Goal: Task Accomplishment & Management: Use online tool/utility

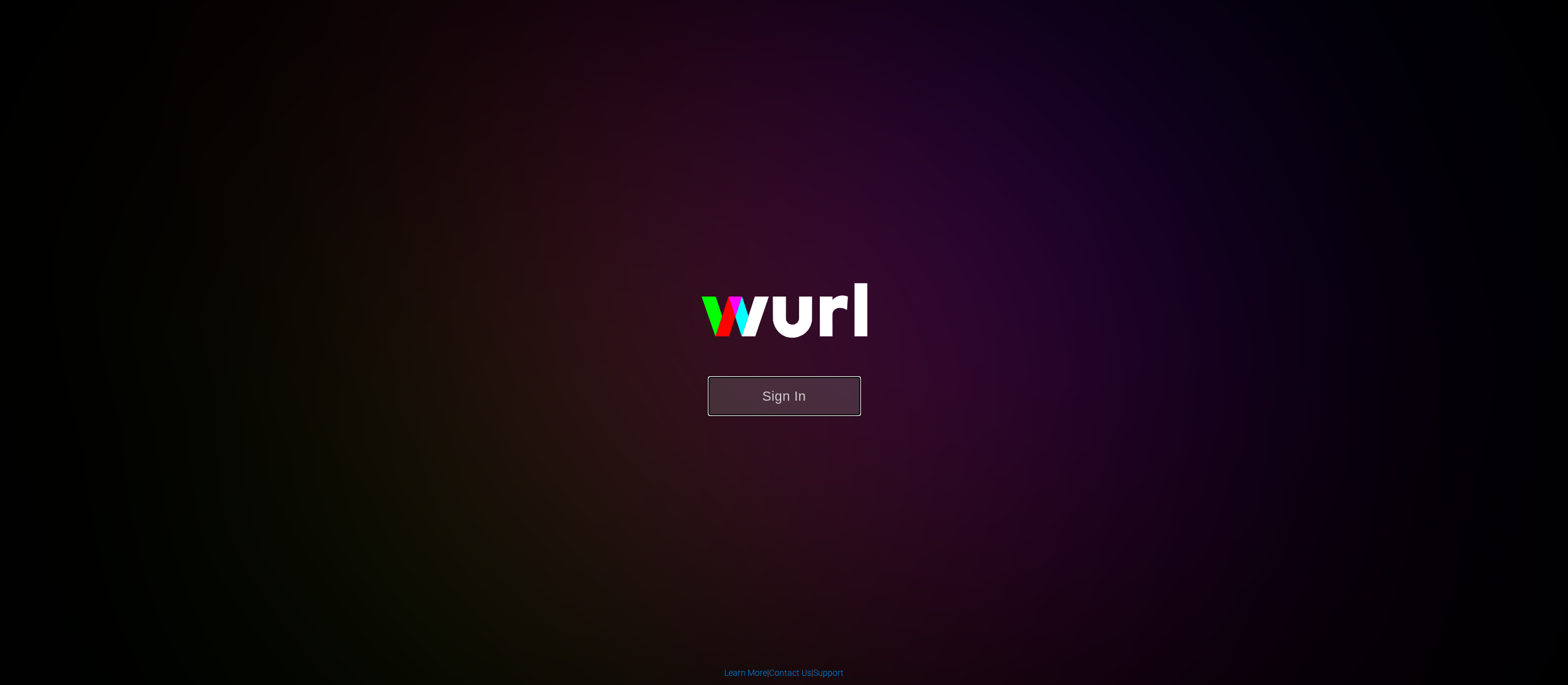
click at [802, 398] on button "Sign In" at bounding box center [785, 395] width 153 height 40
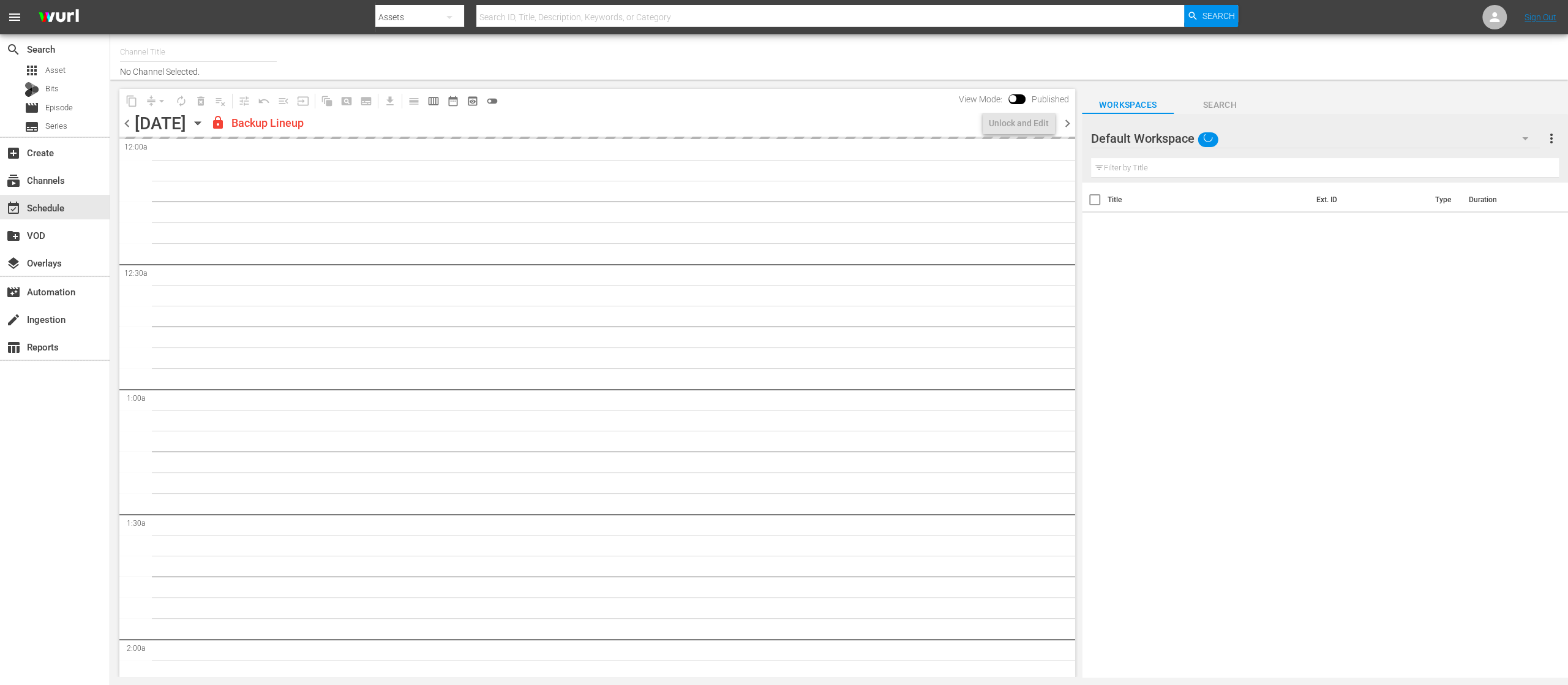
type input "United Fight Alliance (1569)"
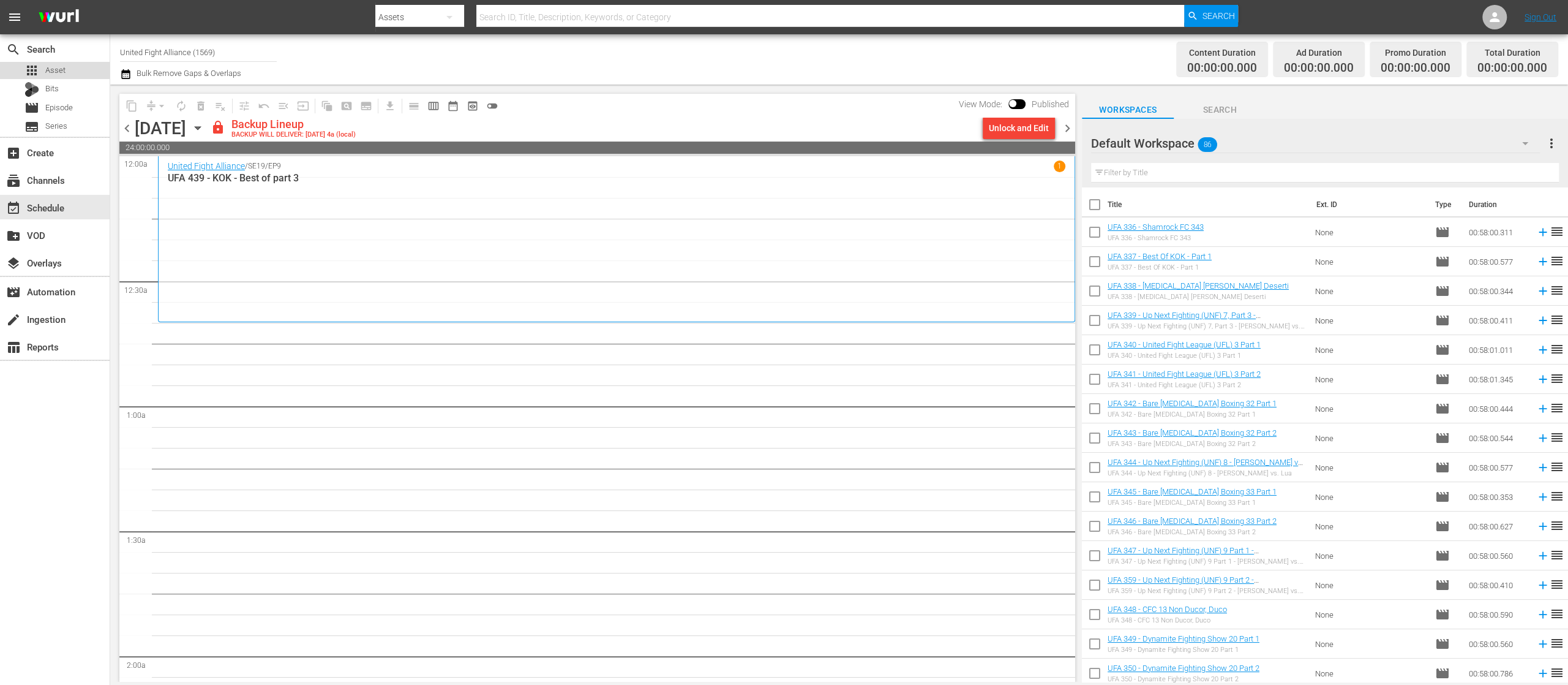
click at [47, 67] on span "Asset" at bounding box center [55, 70] width 20 height 12
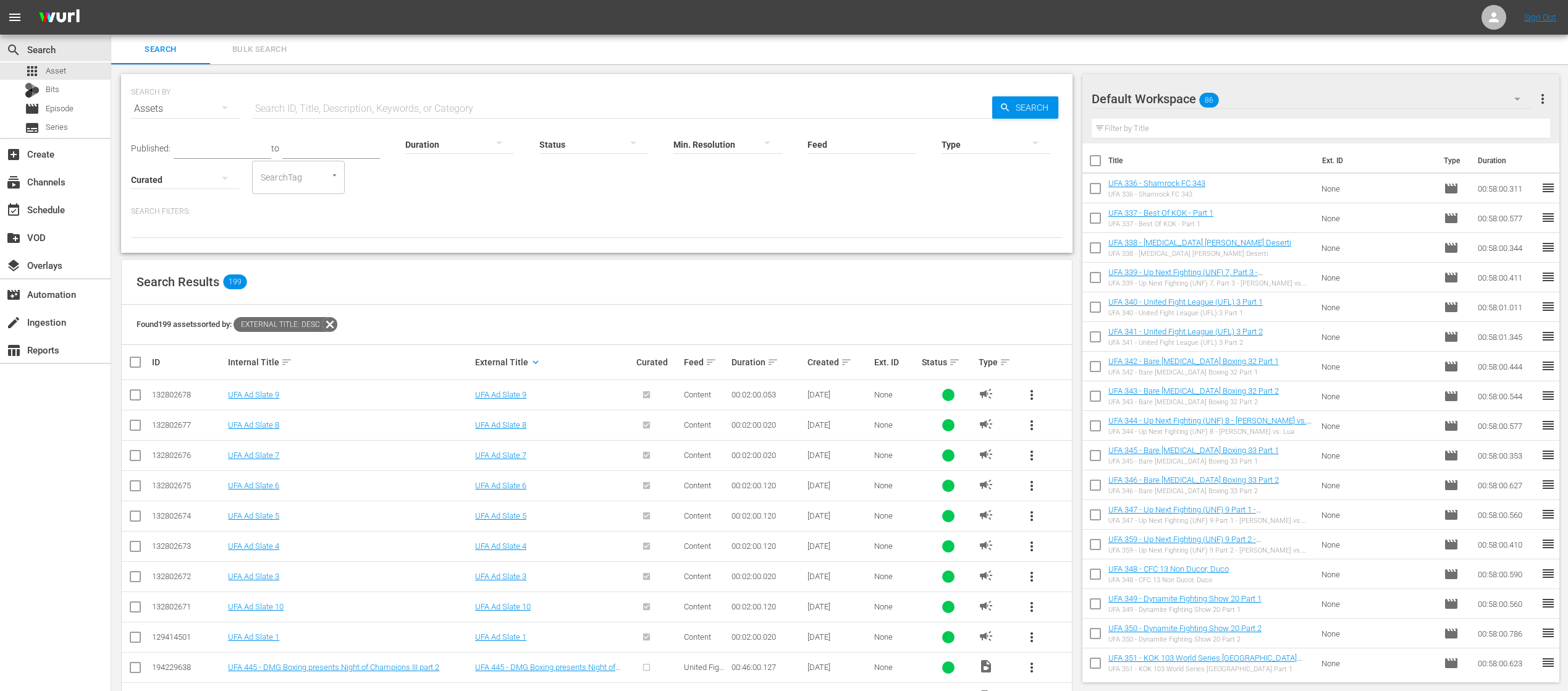
scroll to position [247, 0]
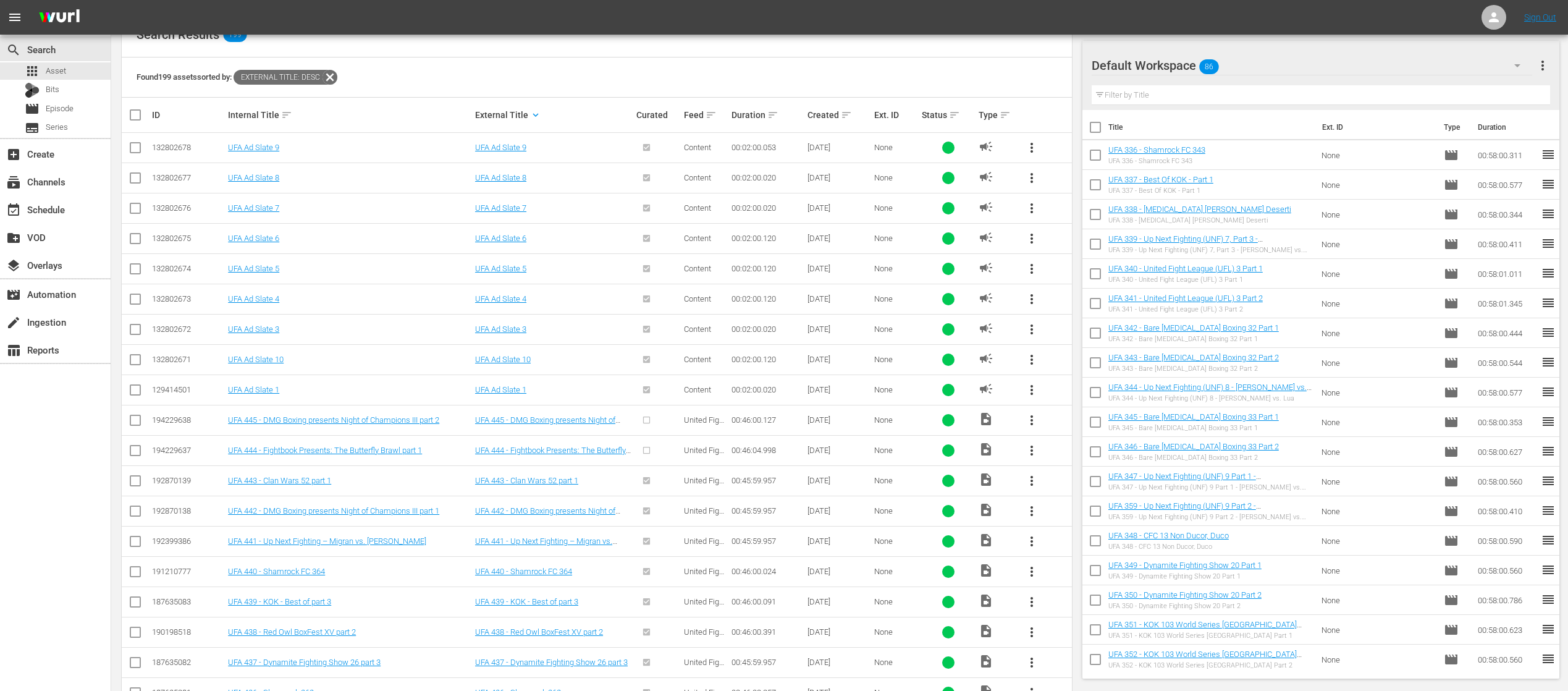
click at [1036, 443] on span "more_vert" at bounding box center [1031, 450] width 15 height 15
click at [1068, 536] on div "Episode" at bounding box center [1098, 541] width 84 height 29
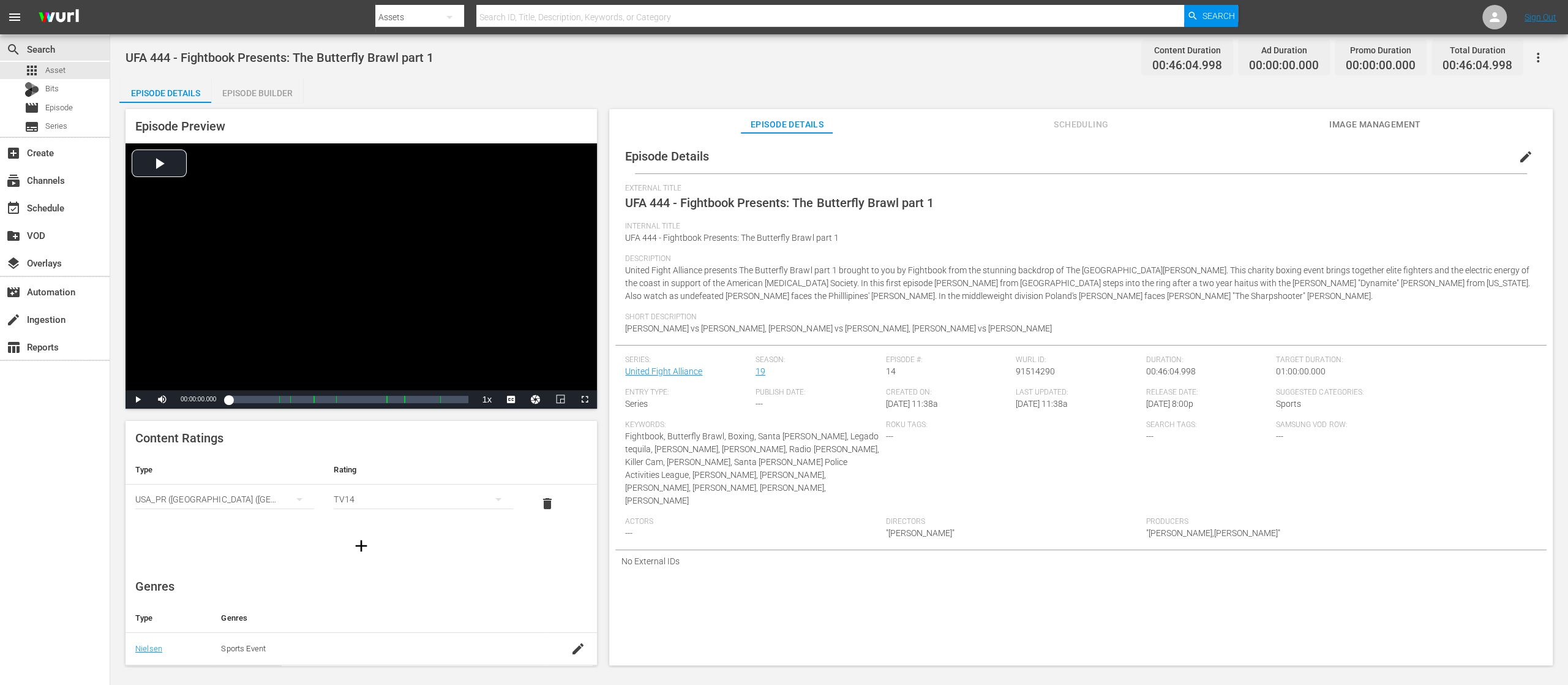
click at [262, 92] on div "Episode Builder" at bounding box center [258, 93] width 92 height 29
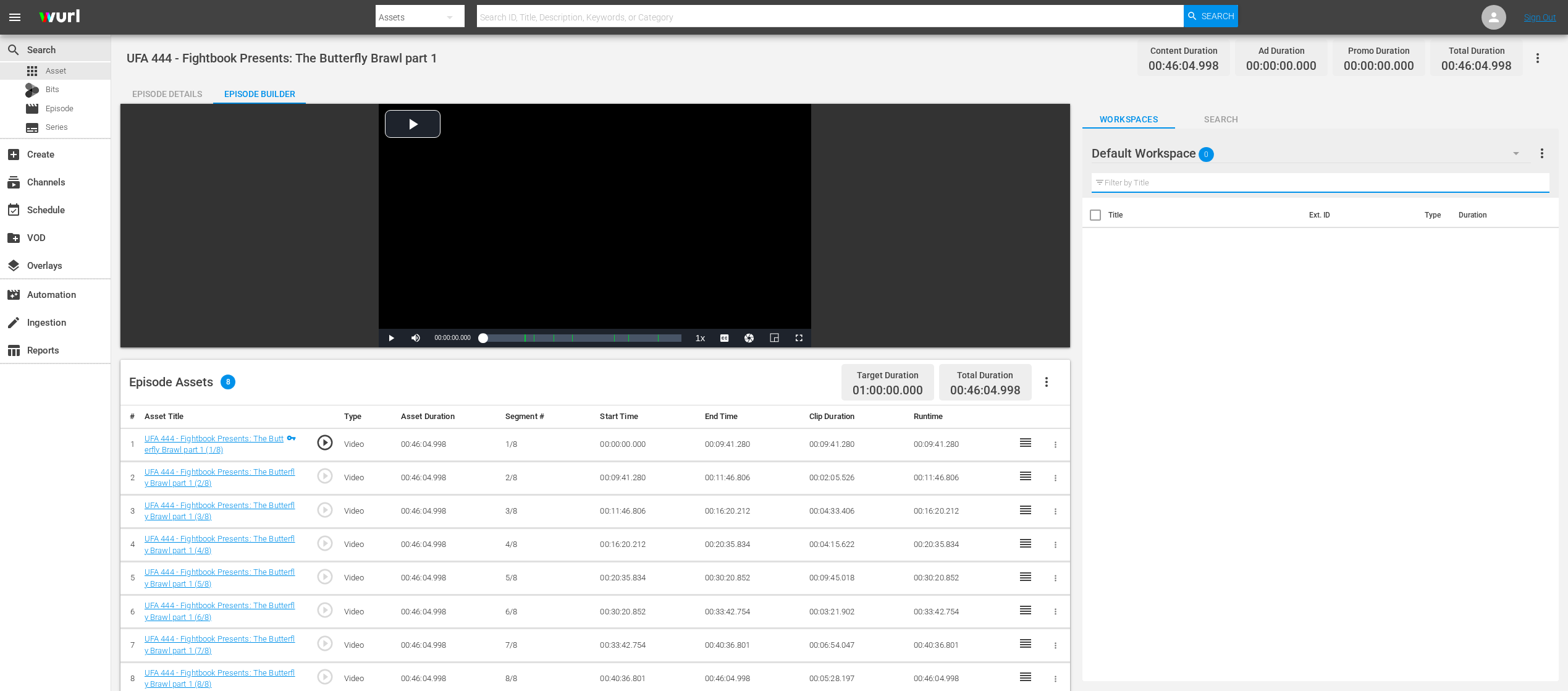
click at [1233, 183] on input "text" at bounding box center [1320, 183] width 458 height 20
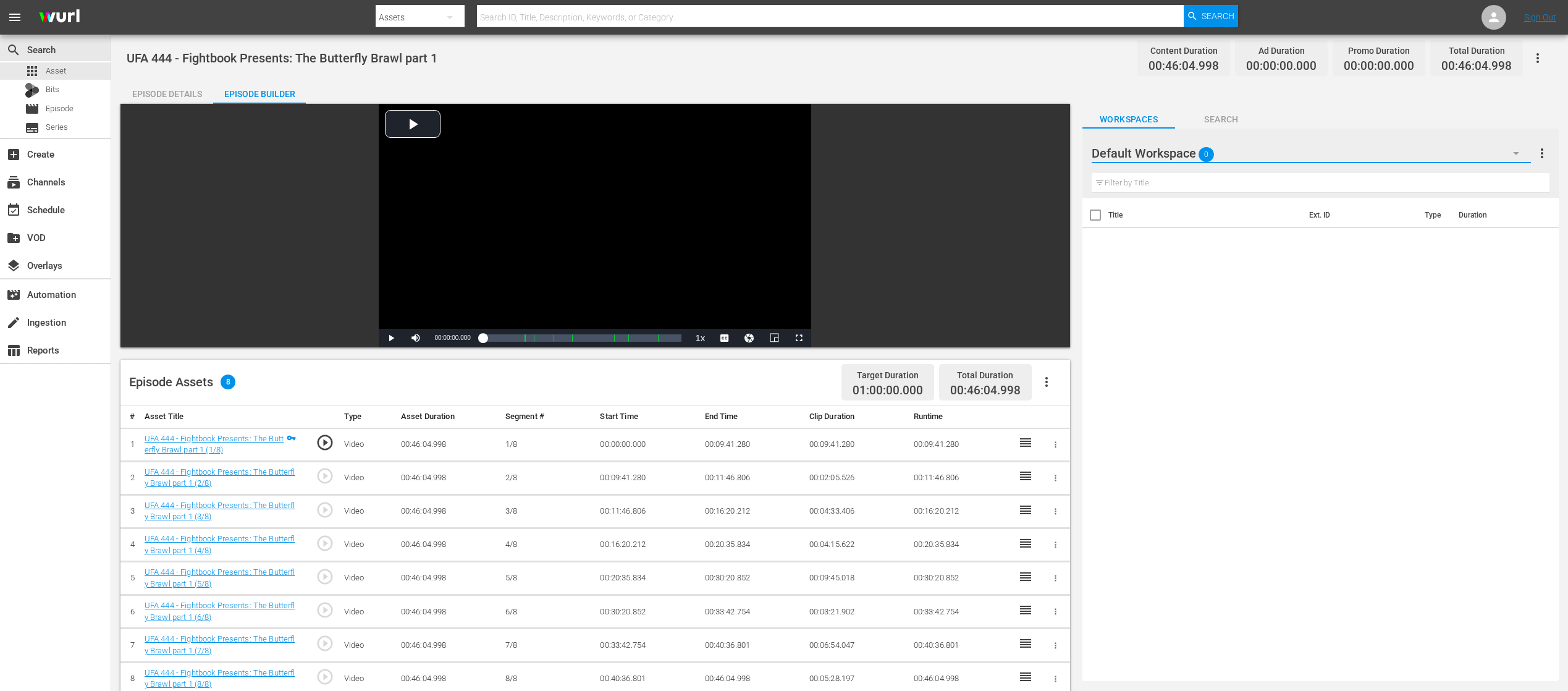
click at [1515, 142] on button "button" at bounding box center [1516, 153] width 29 height 29
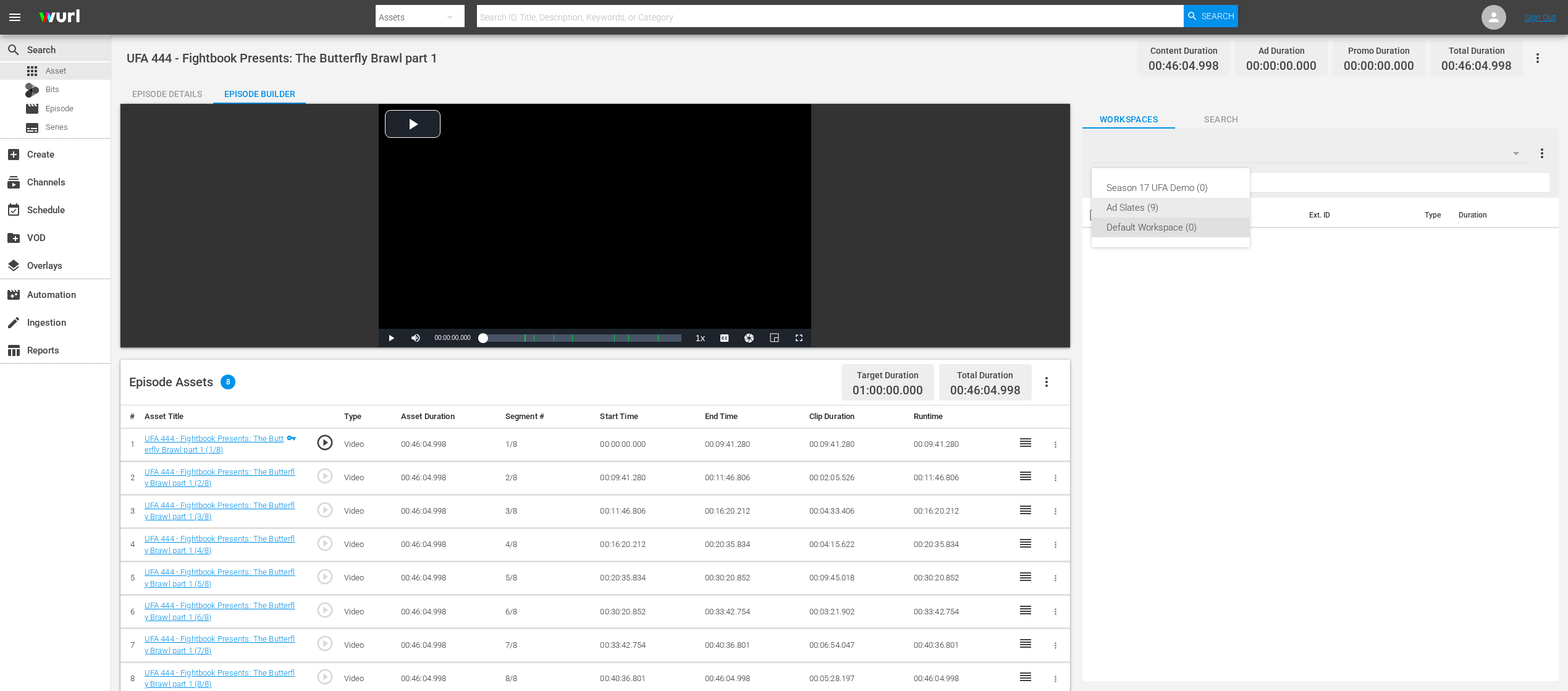
click at [1173, 202] on div "Ad Slates (9)" at bounding box center [1171, 208] width 128 height 20
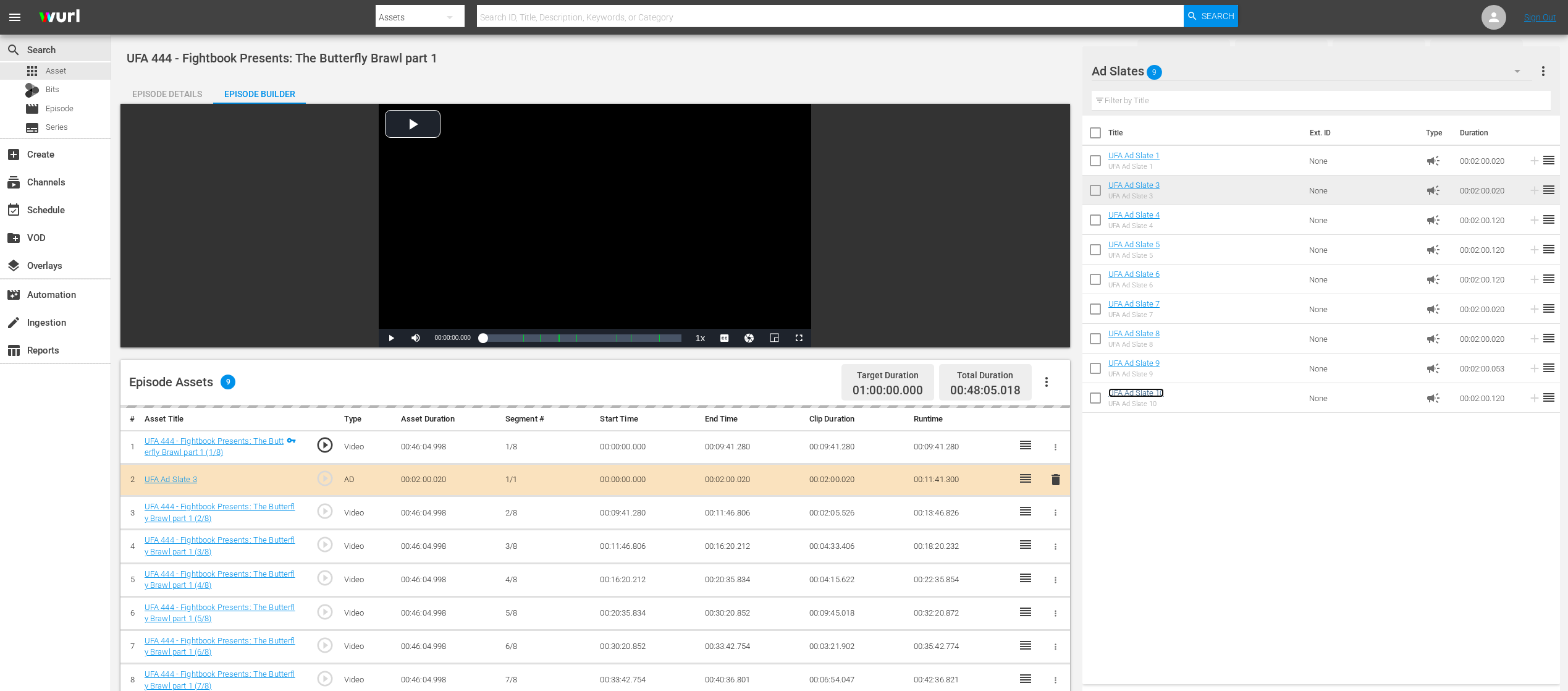
scroll to position [247, 0]
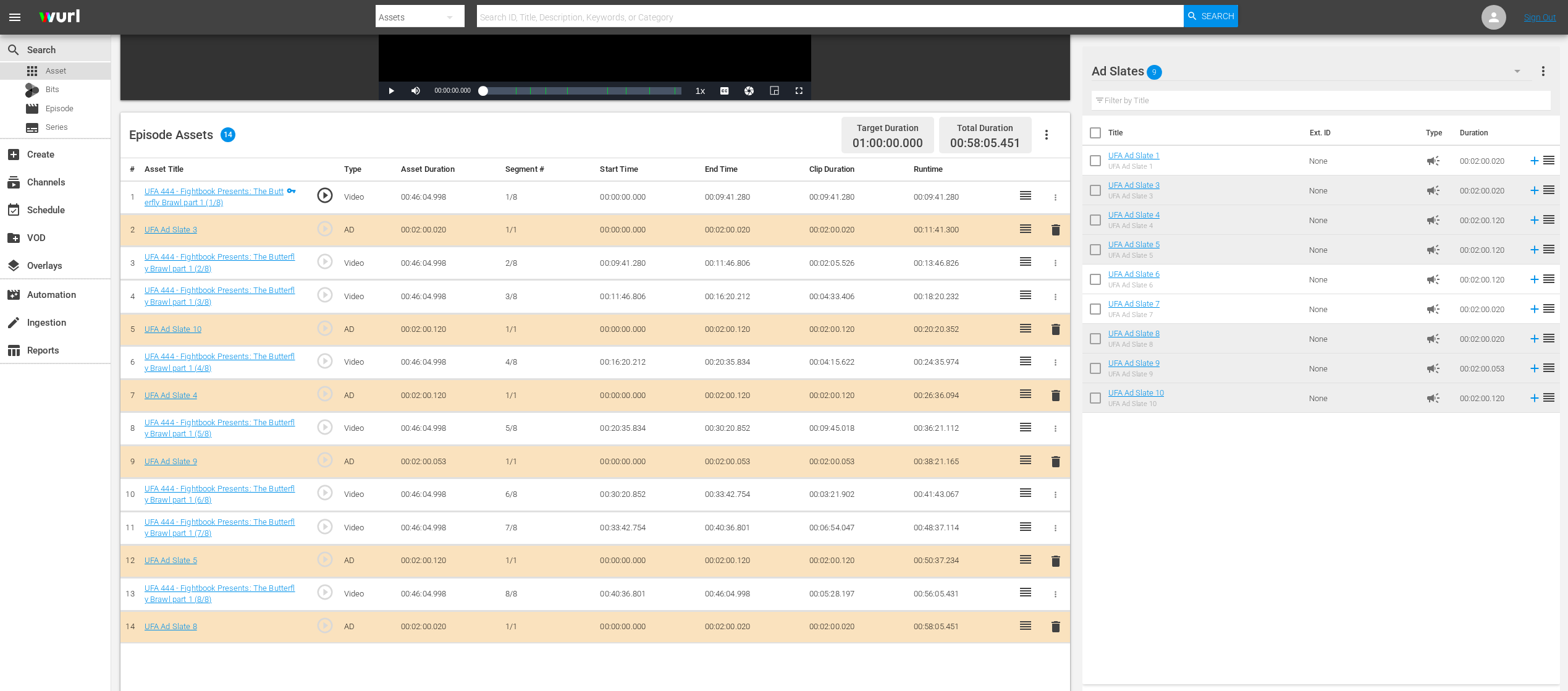
click at [47, 72] on span "Asset" at bounding box center [56, 71] width 20 height 12
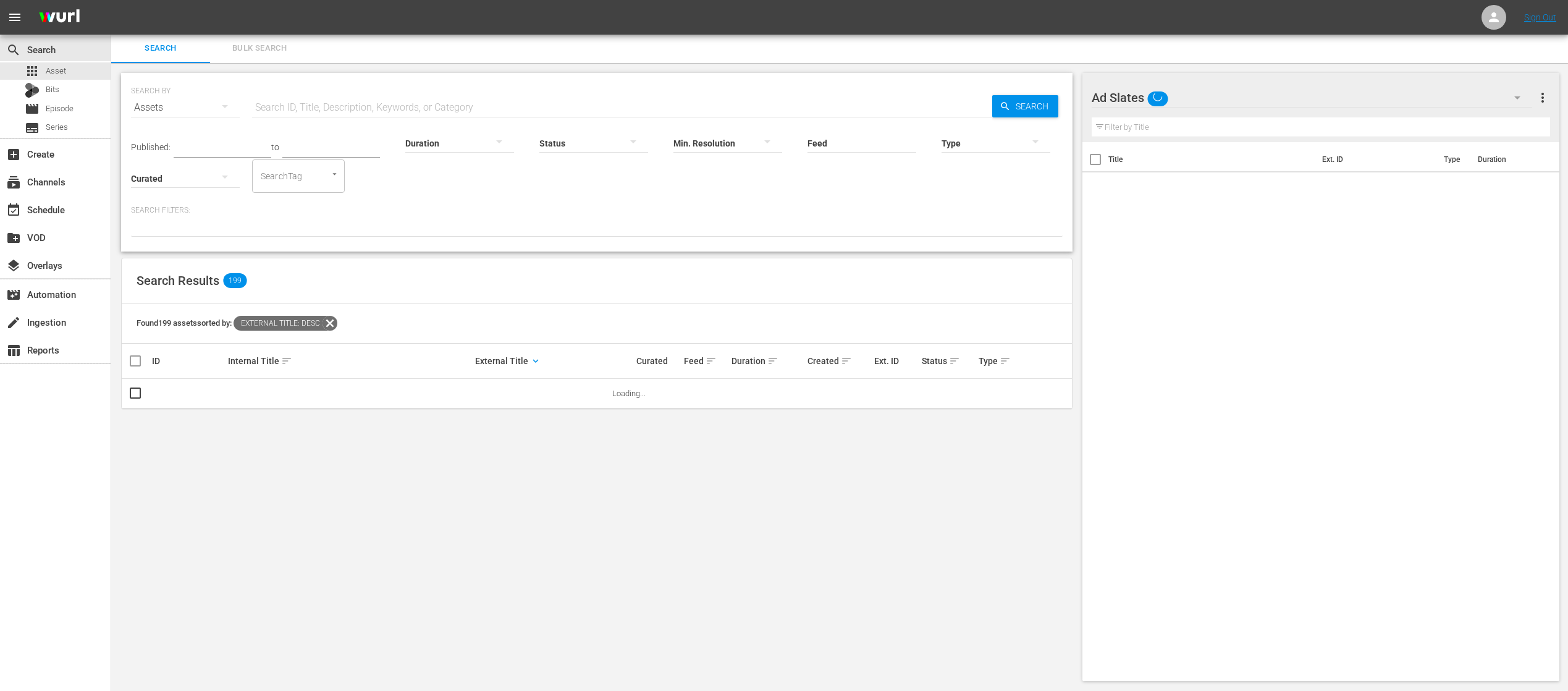
scroll to position [247, 0]
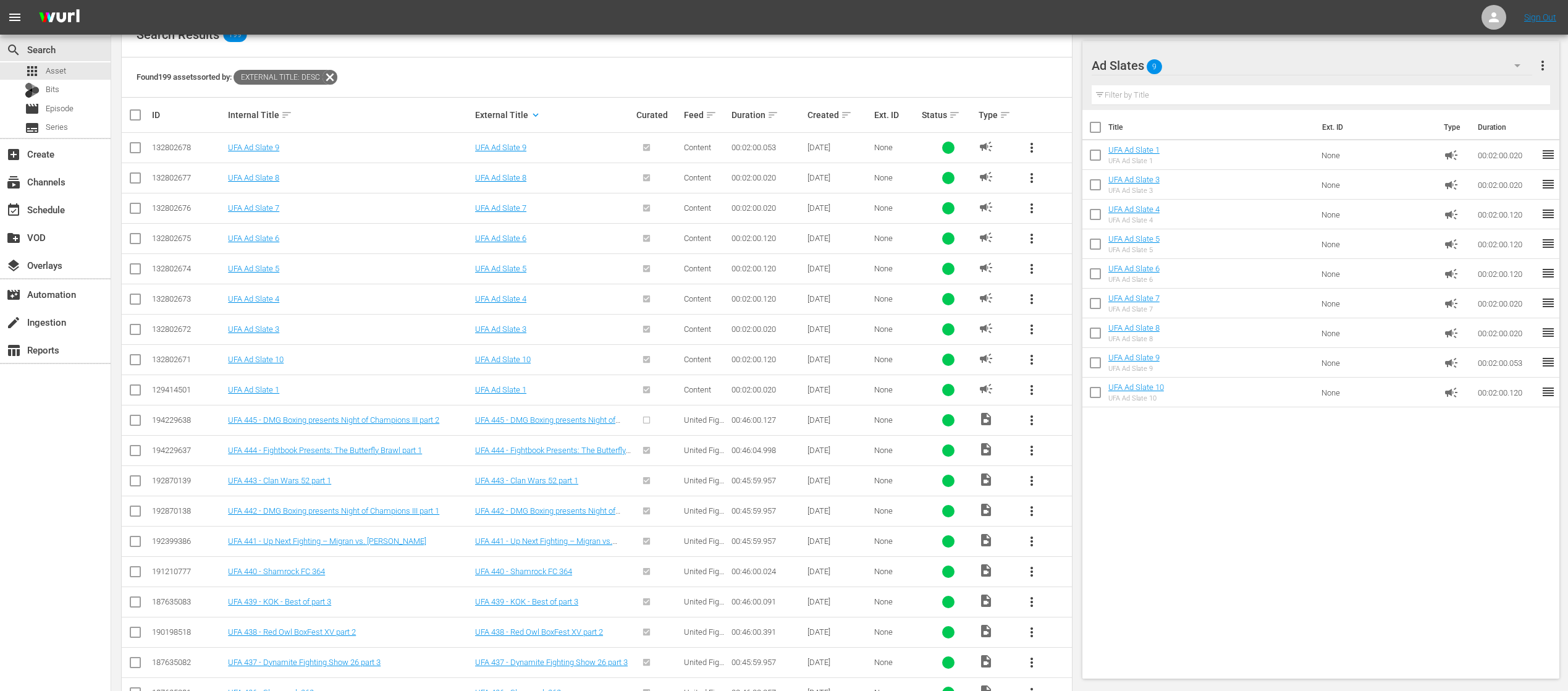
click at [1030, 417] on span "more_vert" at bounding box center [1031, 420] width 15 height 15
click at [1077, 511] on div "Episode" at bounding box center [1098, 512] width 84 height 29
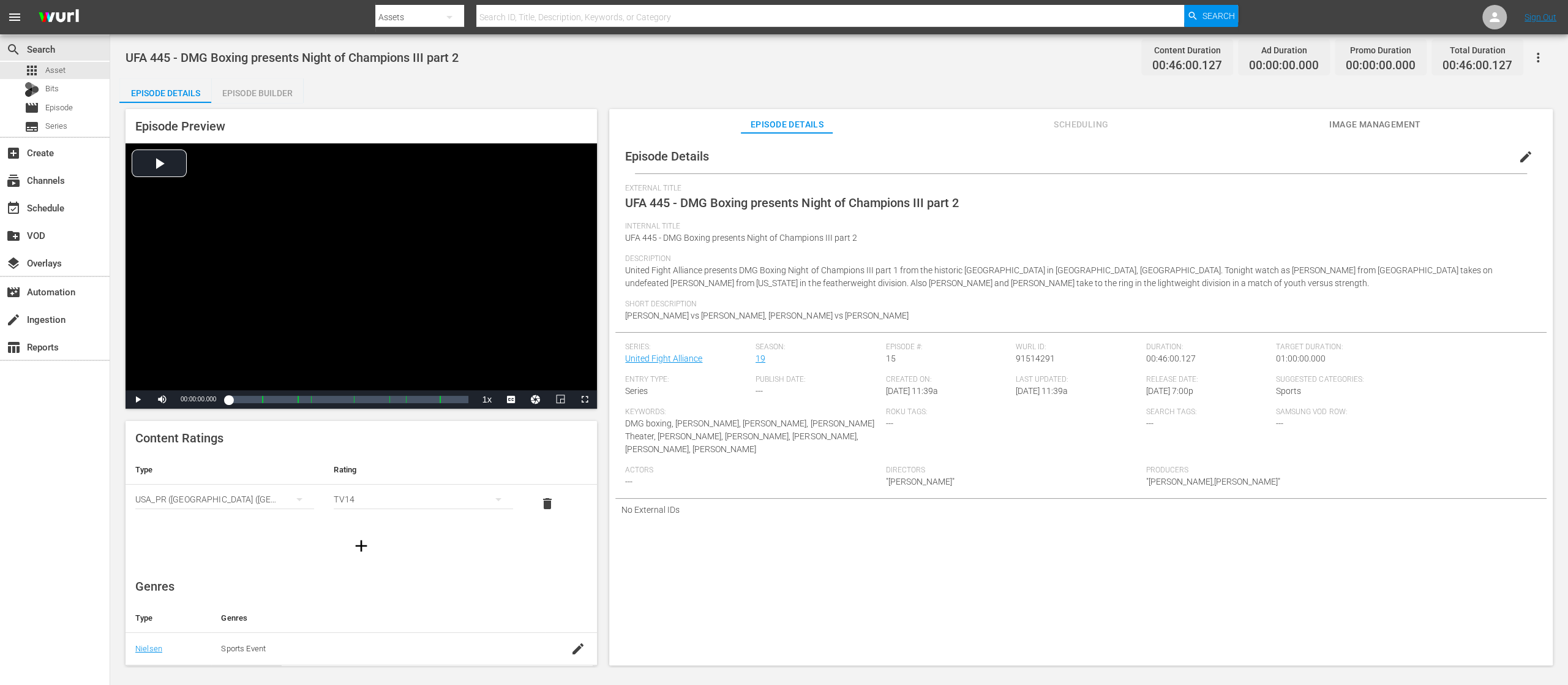
click at [245, 90] on div "Episode Builder" at bounding box center [258, 93] width 92 height 29
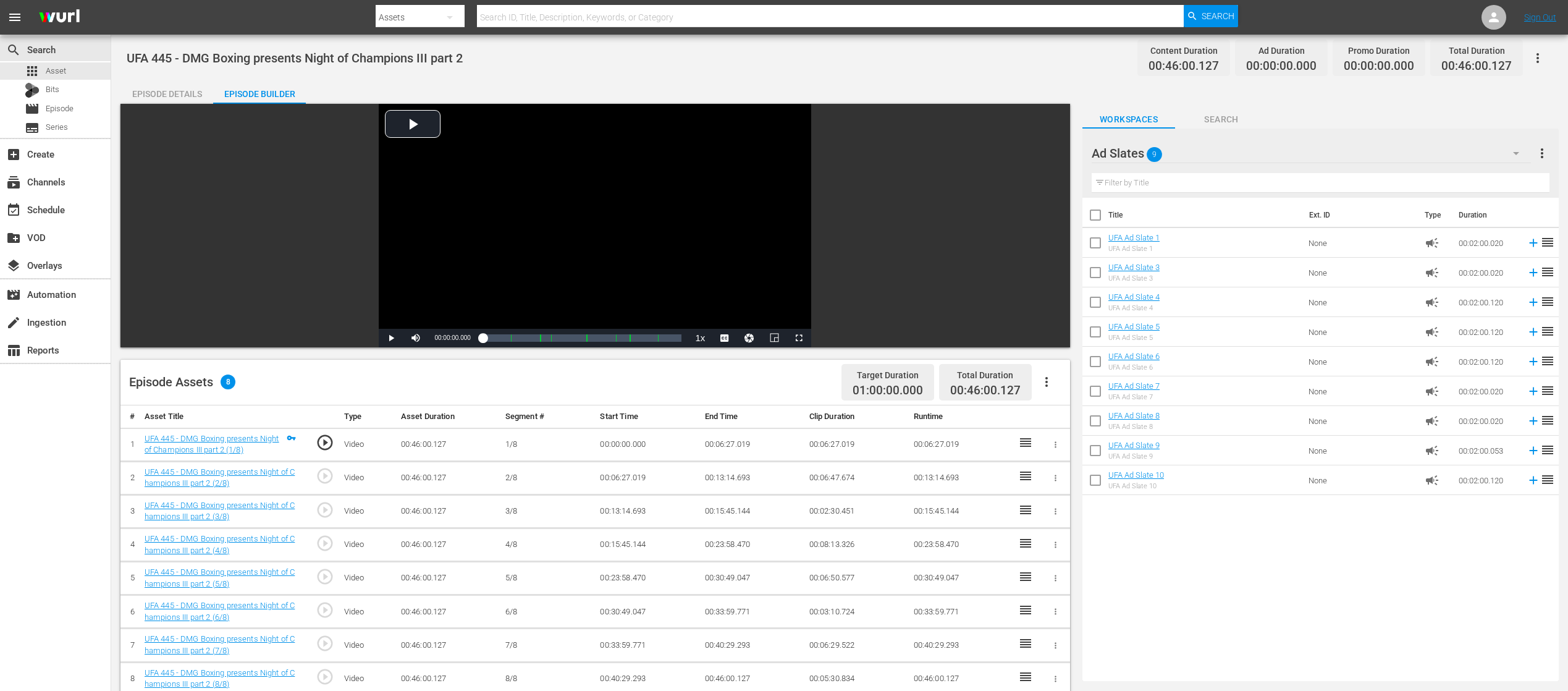
scroll to position [247, 0]
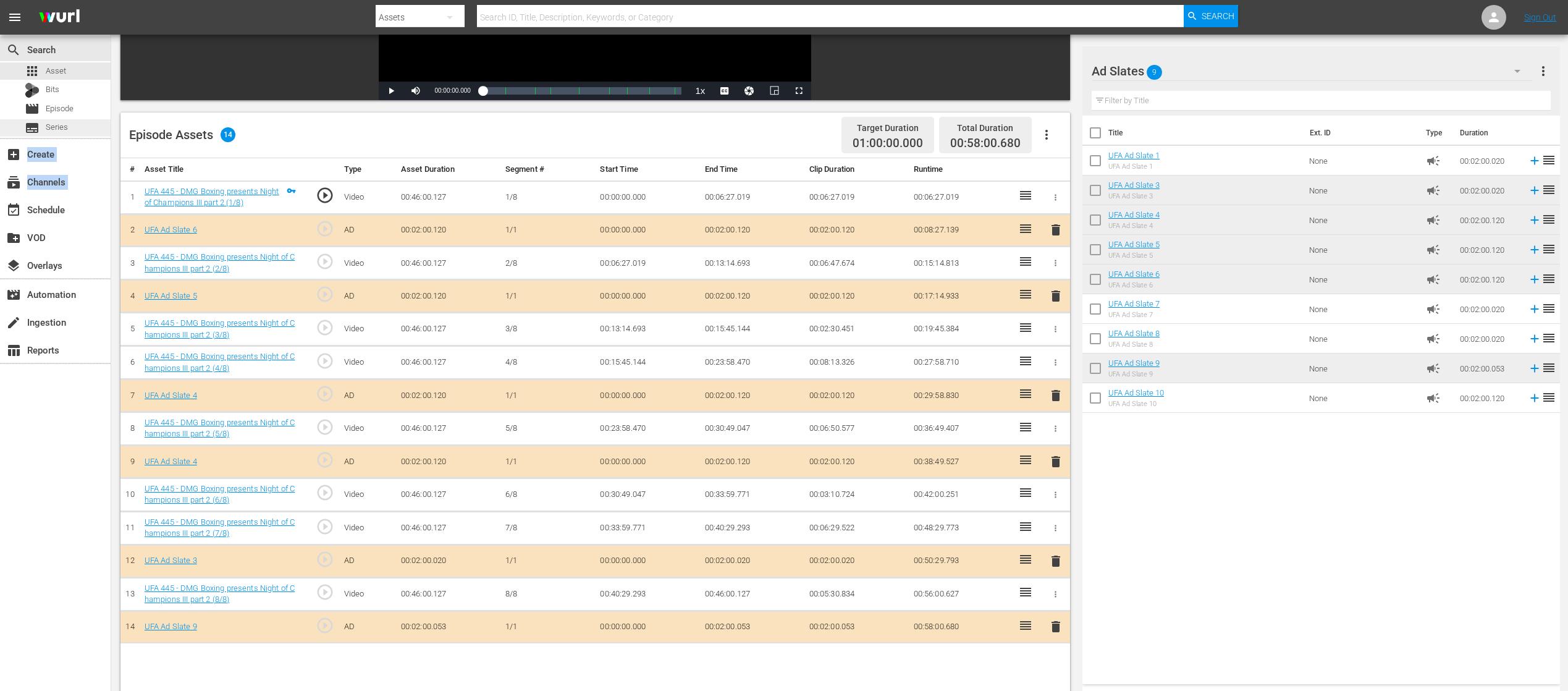
drag, startPoint x: 54, startPoint y: 202, endPoint x: 67, endPoint y: 124, distance: 79.1
click at [67, 124] on div "search Search apps Asset Bits movie Episode subtitles Series add_box Create sub…" at bounding box center [56, 380] width 111 height 691
click at [62, 103] on span "Episode" at bounding box center [60, 109] width 27 height 12
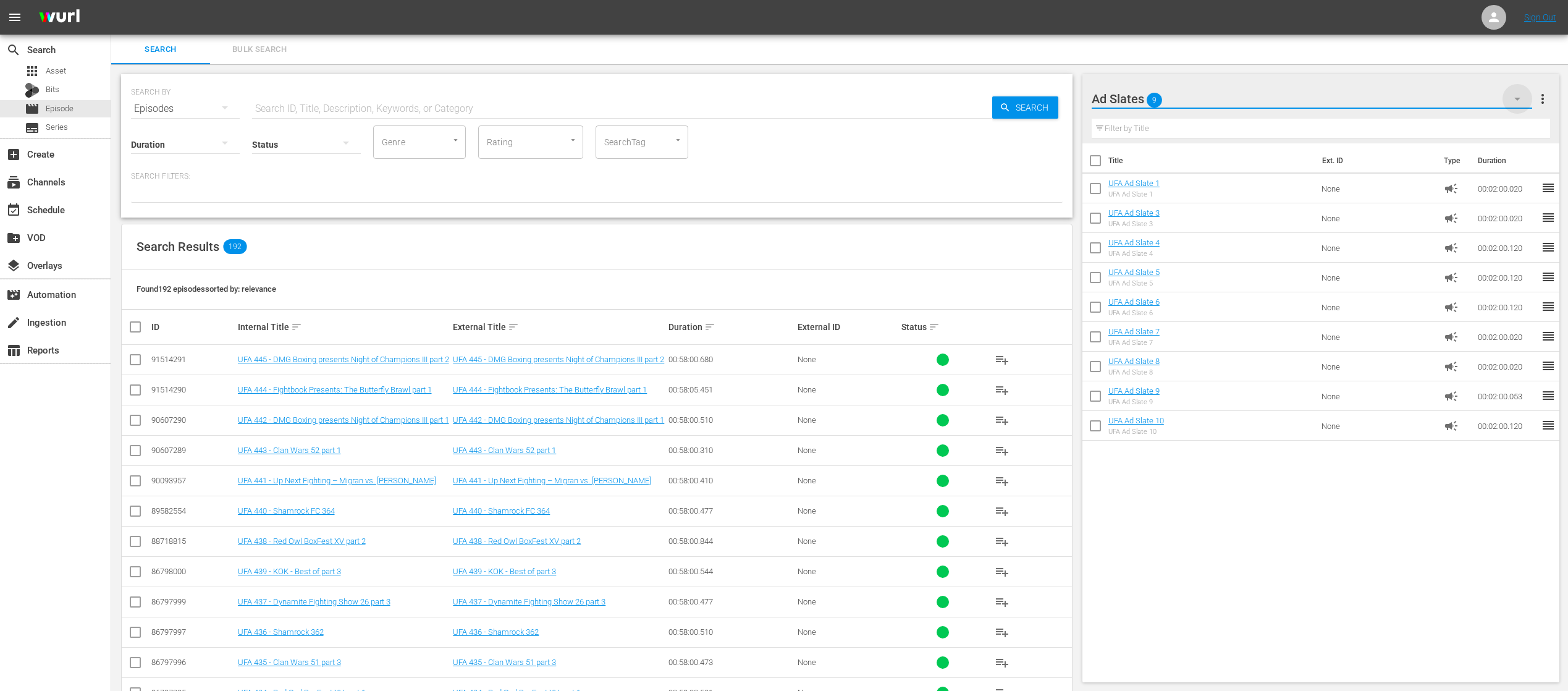
click at [1515, 92] on icon "button" at bounding box center [1517, 99] width 15 height 15
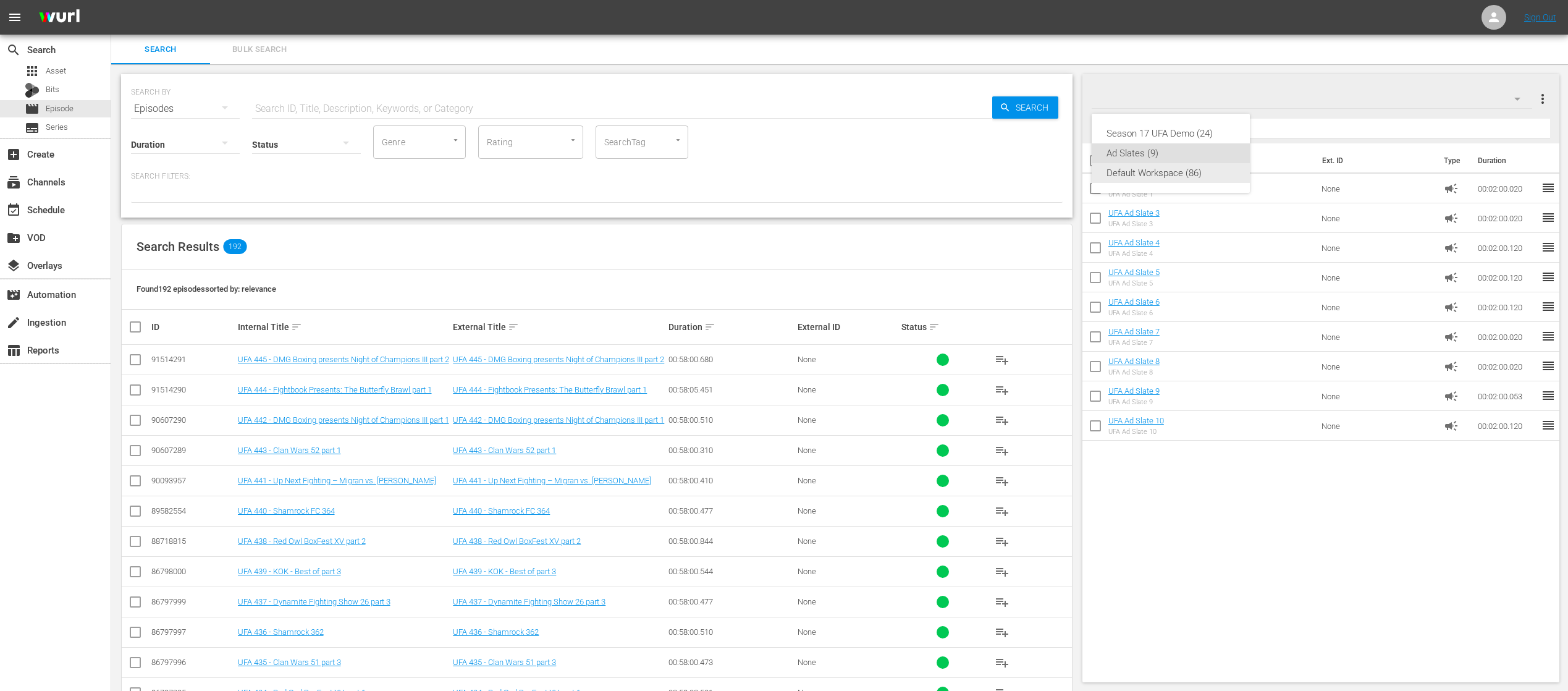
click at [1182, 166] on div "Default Workspace (86)" at bounding box center [1171, 173] width 128 height 20
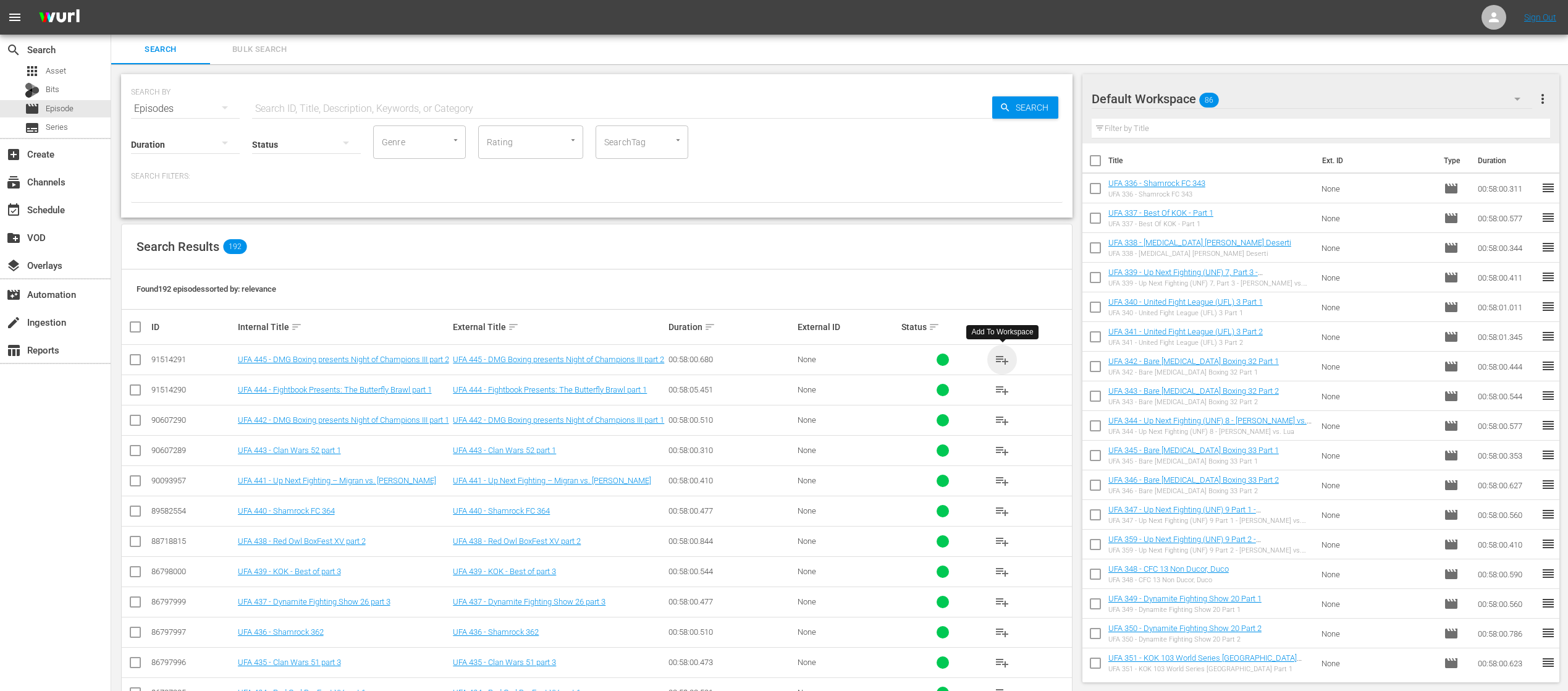
click at [1002, 356] on span "playlist_add" at bounding box center [1002, 360] width 15 height 15
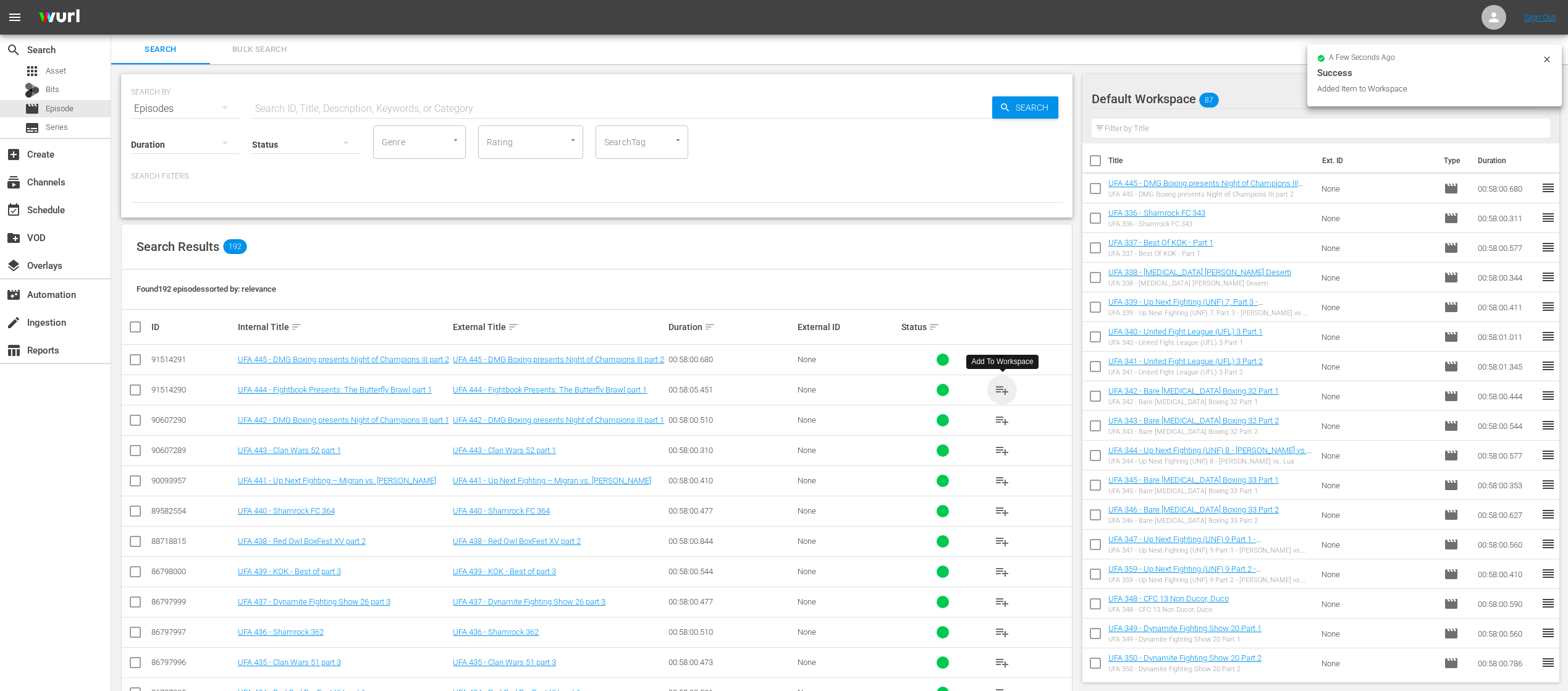
click at [1002, 387] on span "playlist_add" at bounding box center [1002, 390] width 15 height 15
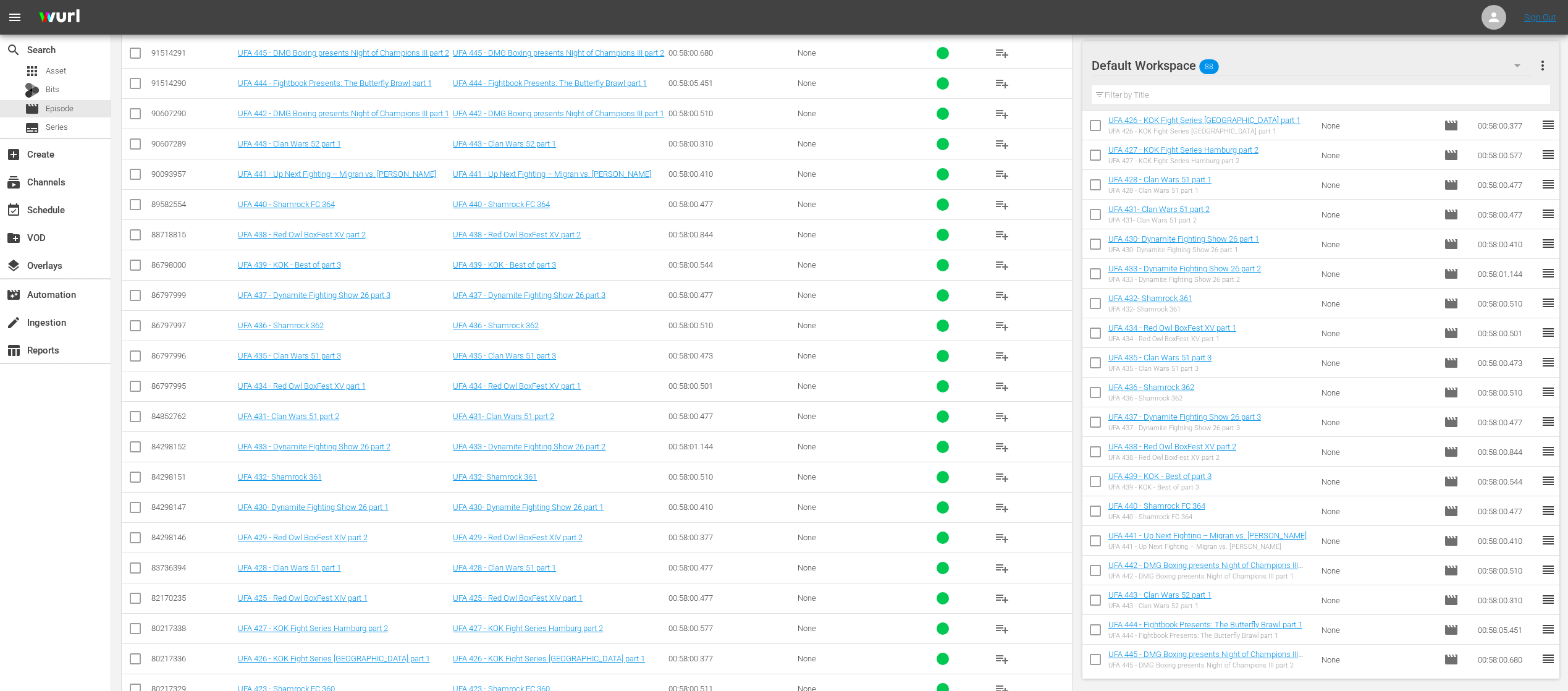
scroll to position [60, 0]
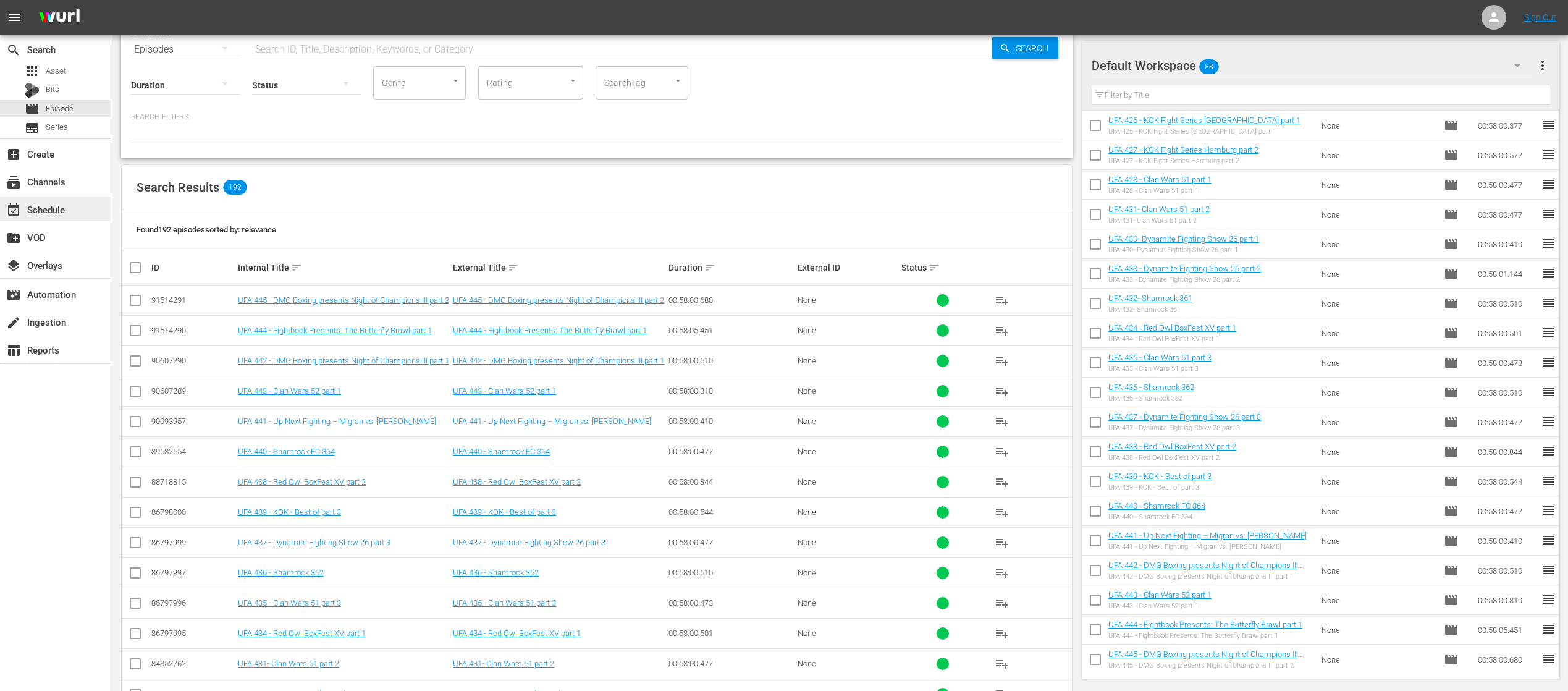
click at [52, 198] on div "event_available Schedule" at bounding box center [55, 209] width 111 height 25
